Goal: Check status: Verify the current state of an ongoing process or item

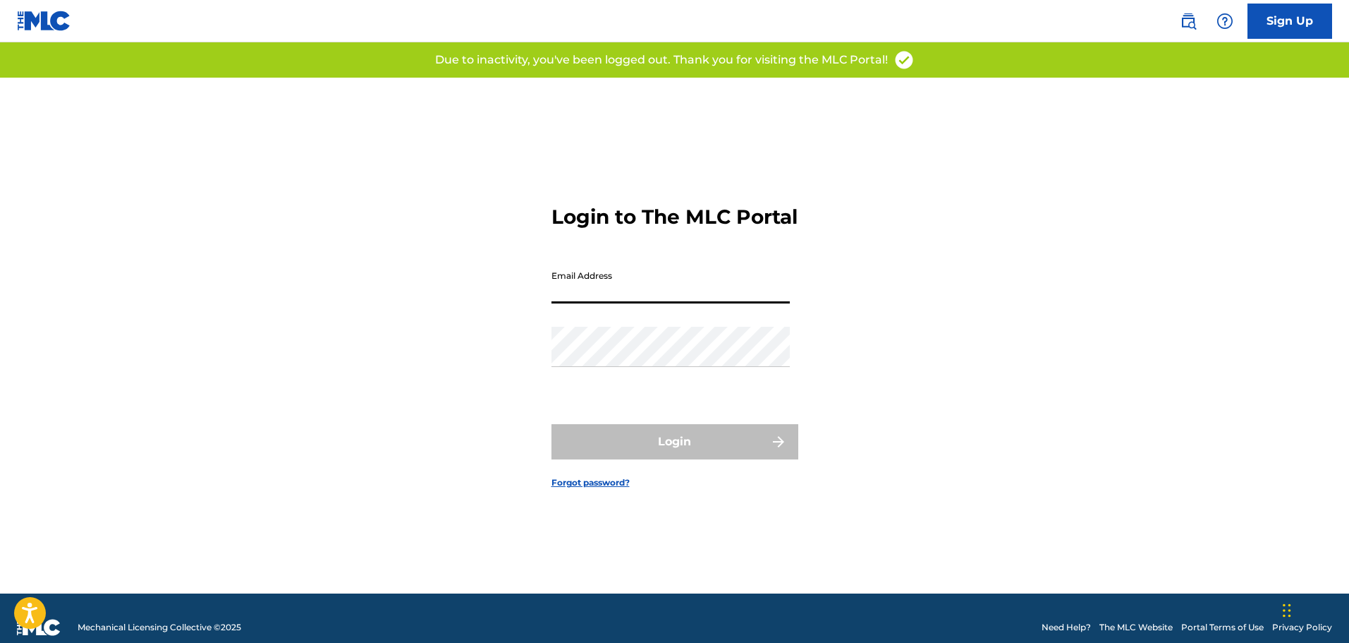
click at [700, 302] on input "Email Address" at bounding box center [671, 283] width 238 height 40
type input "[EMAIL_ADDRESS][DOMAIN_NAME]"
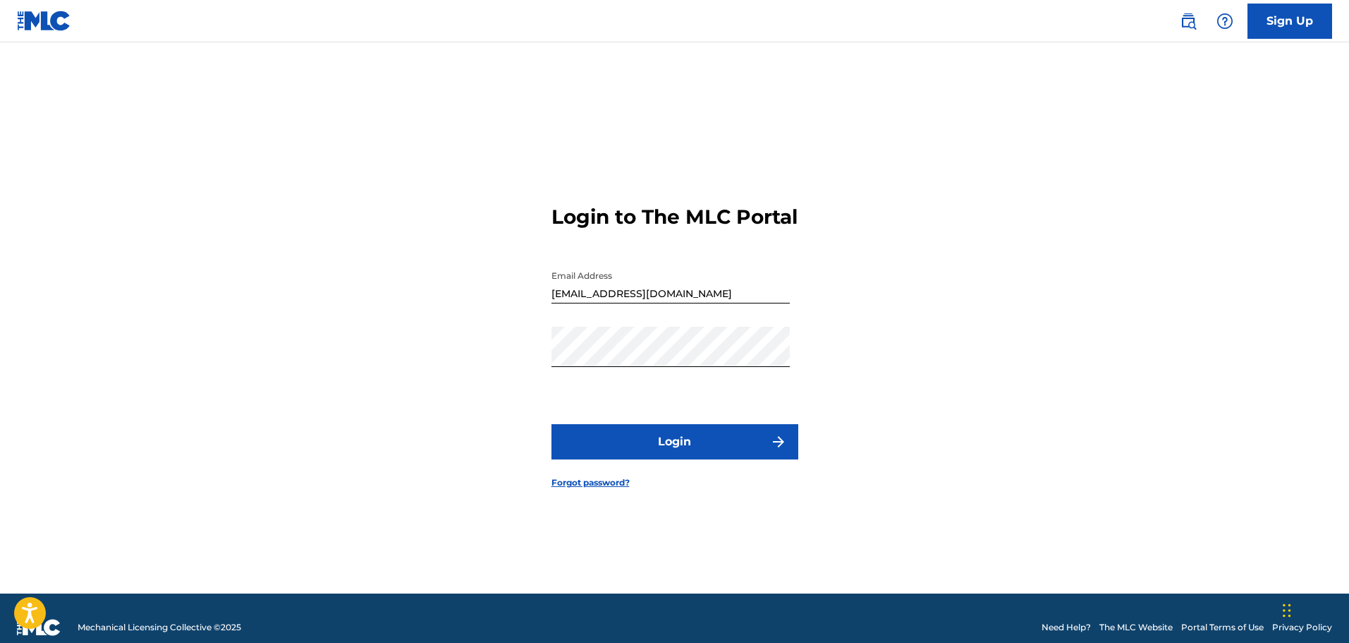
click at [691, 451] on button "Login" at bounding box center [675, 441] width 247 height 35
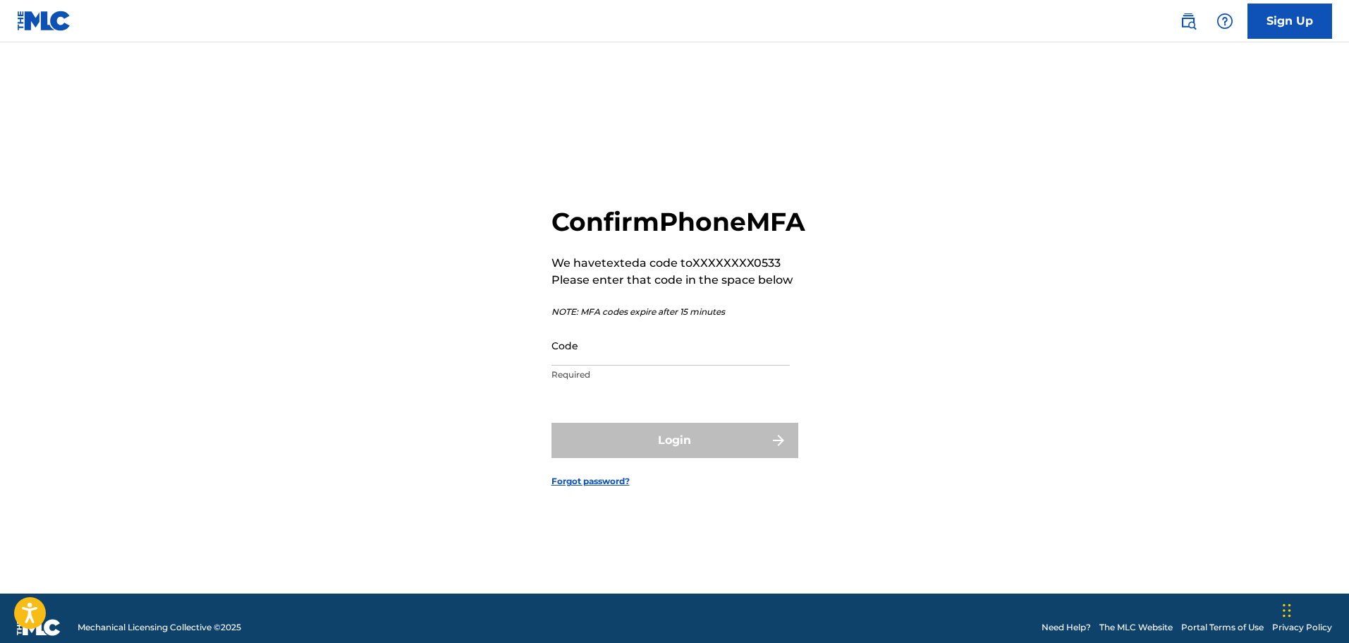
click at [715, 365] on input "Code" at bounding box center [671, 345] width 238 height 40
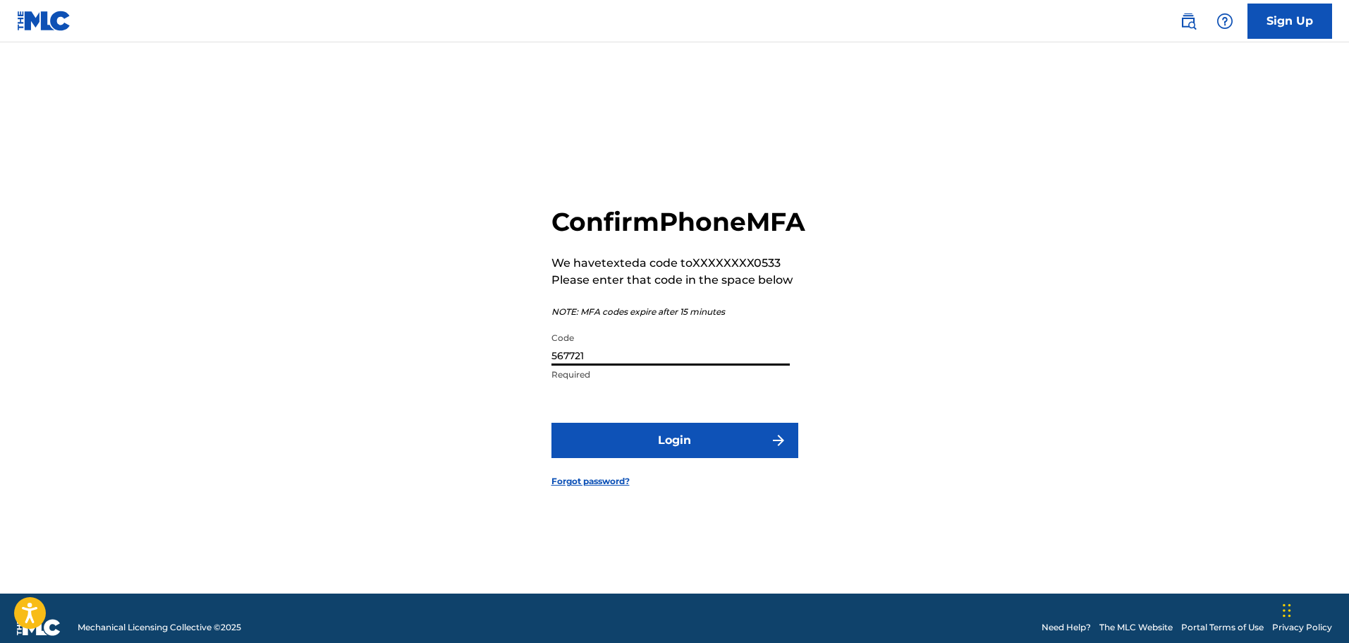
type input "567721"
click at [691, 447] on button "Login" at bounding box center [675, 440] width 247 height 35
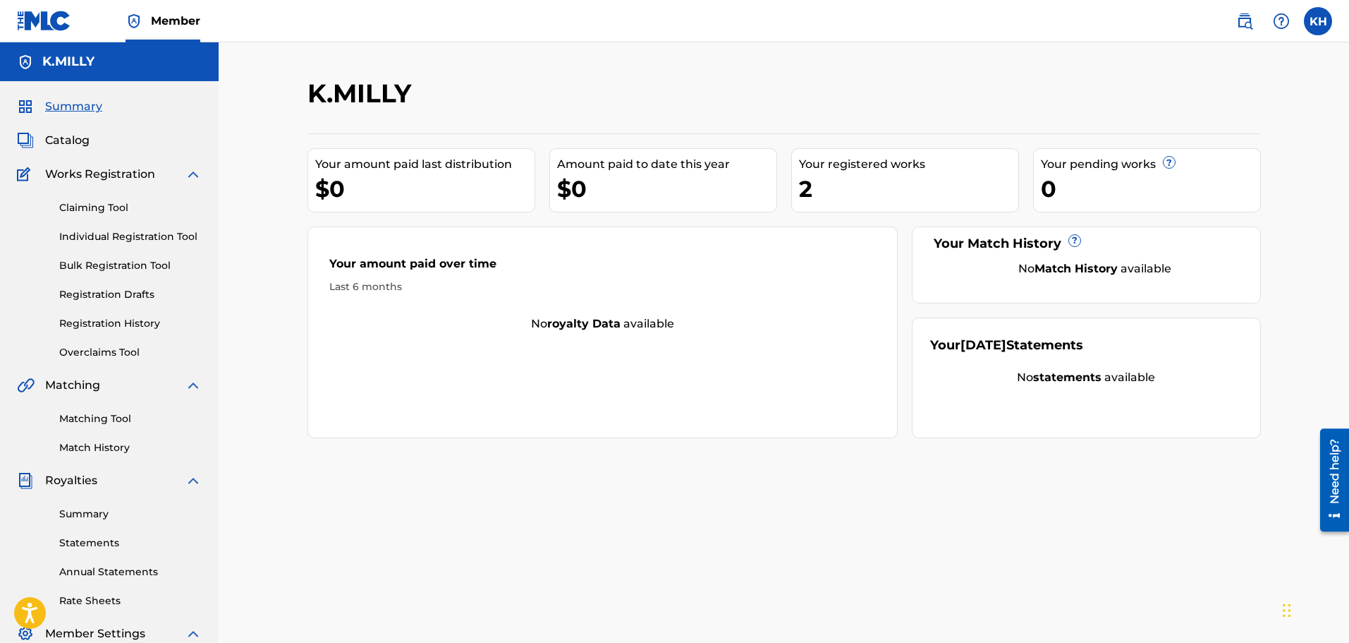
click at [114, 321] on link "Registration History" at bounding box center [130, 323] width 142 height 15
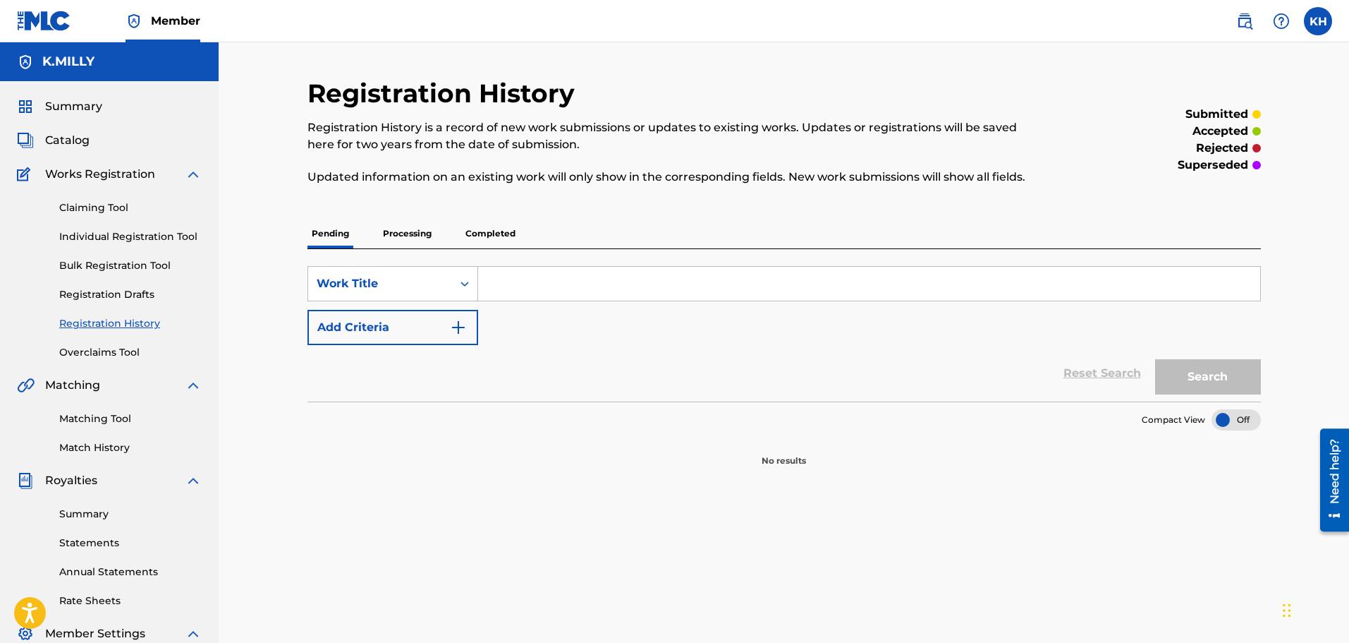
click at [417, 228] on p "Processing" at bounding box center [407, 234] width 57 height 30
click at [492, 234] on p "Completed" at bounding box center [490, 234] width 59 height 30
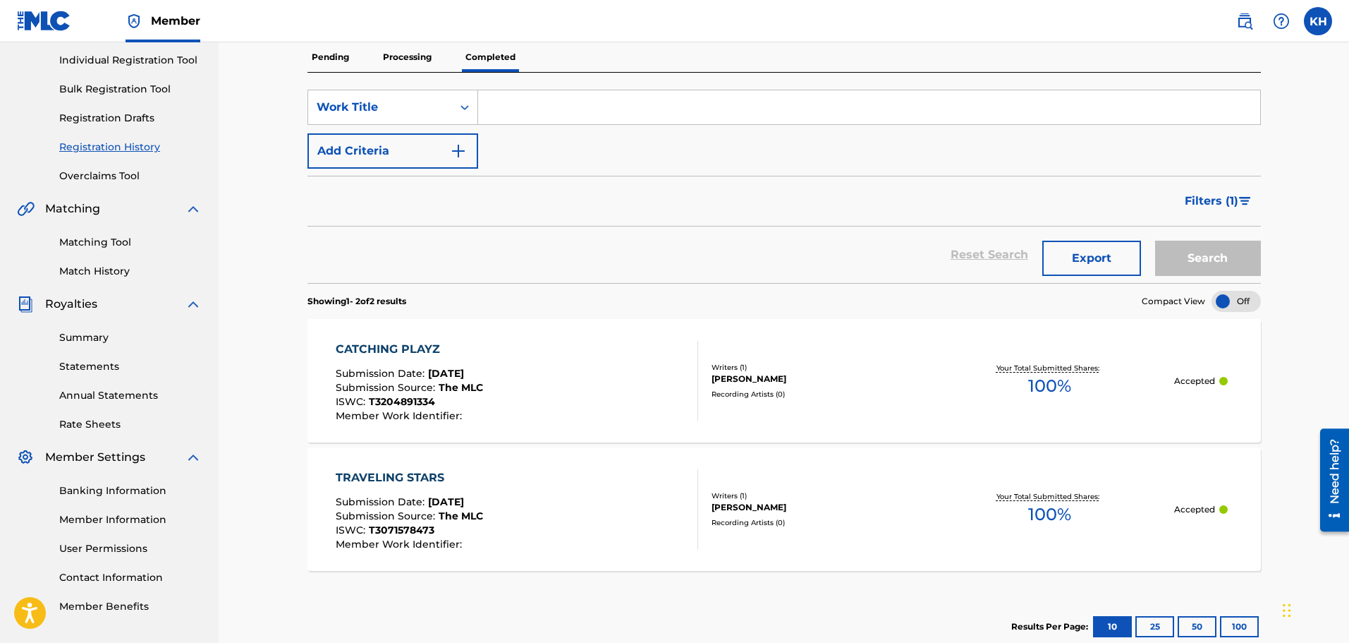
scroll to position [212, 0]
